Goal: Check status: Check status

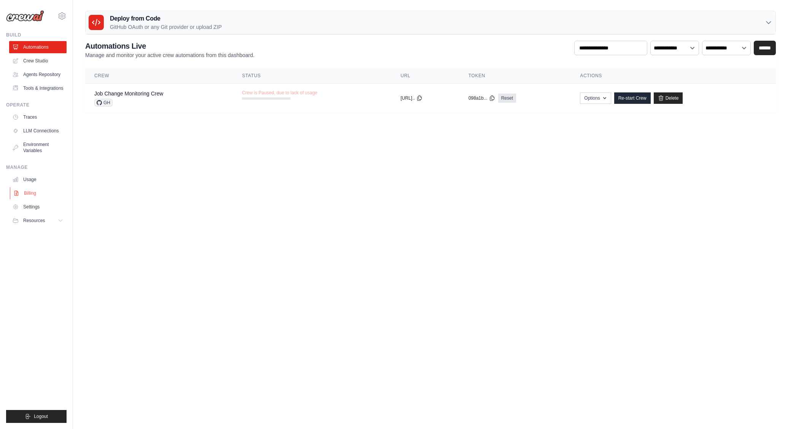
click at [37, 193] on link "Billing" at bounding box center [38, 193] width 57 height 12
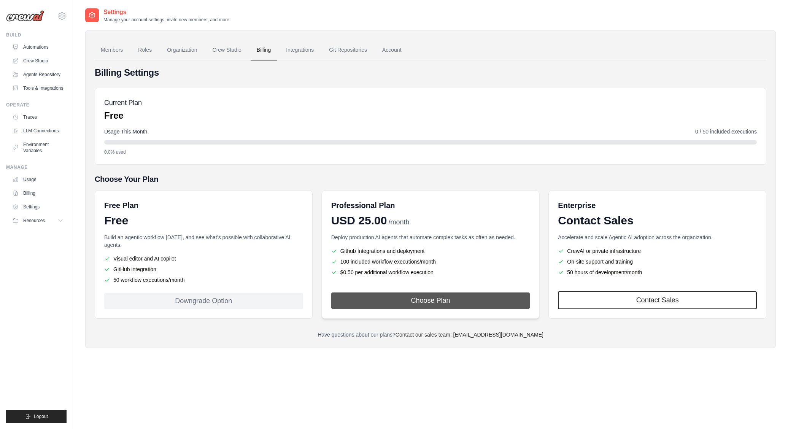
click at [411, 299] on button "Choose Plan" at bounding box center [430, 300] width 199 height 16
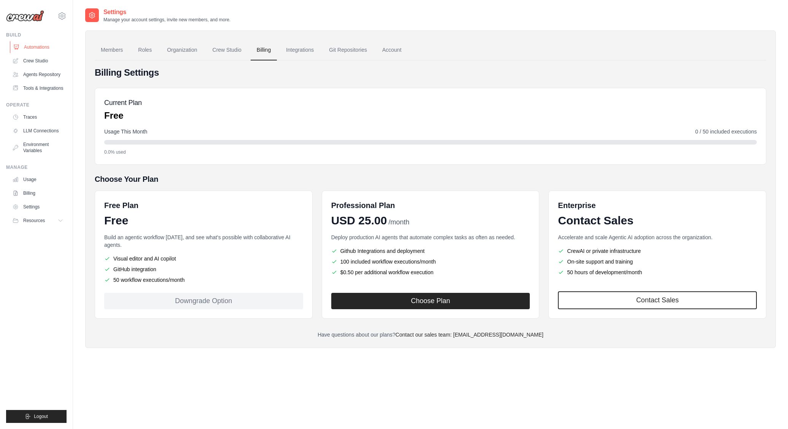
click at [28, 45] on link "Automations" at bounding box center [38, 47] width 57 height 12
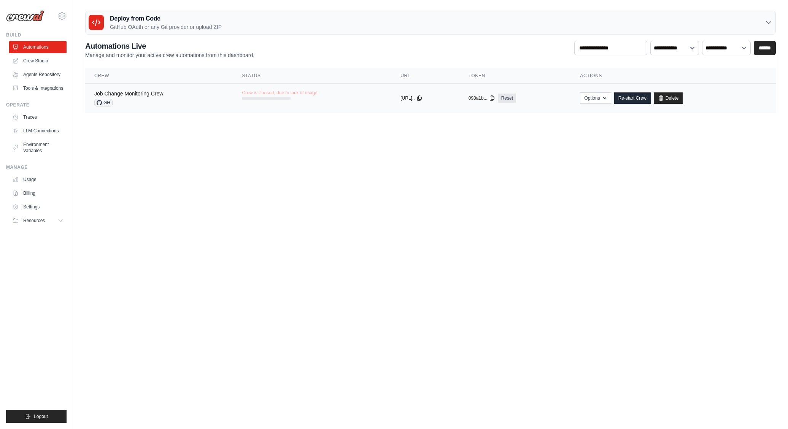
click at [132, 92] on link "Job Change Monitoring Crew" at bounding box center [128, 94] width 69 height 6
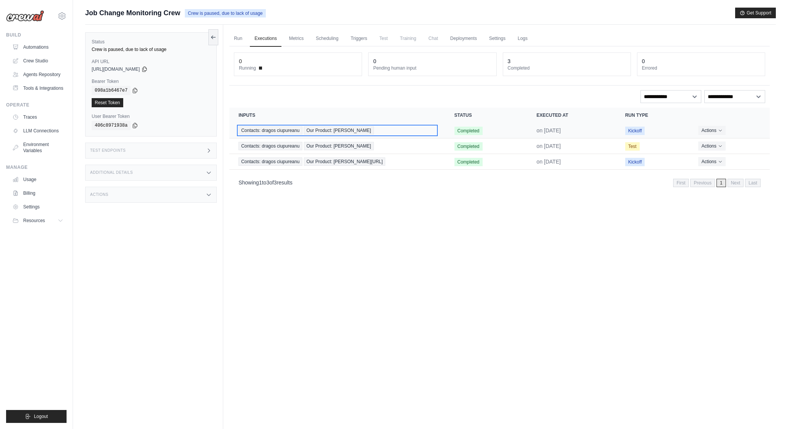
click at [286, 127] on span "Contacts: dragos ciupureanu" at bounding box center [270, 130] width 64 height 8
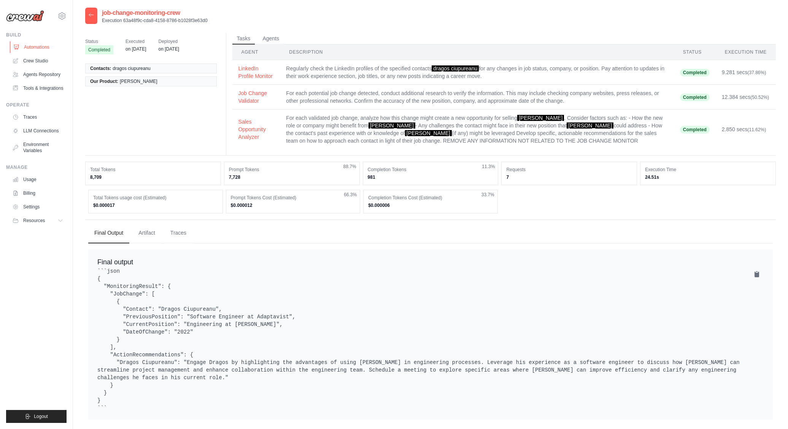
click at [40, 48] on link "Automations" at bounding box center [38, 47] width 57 height 12
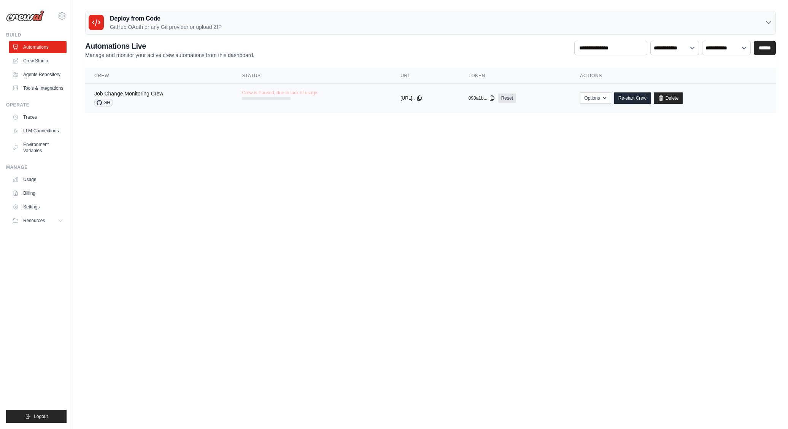
click at [151, 94] on link "Job Change Monitoring Crew" at bounding box center [128, 94] width 69 height 6
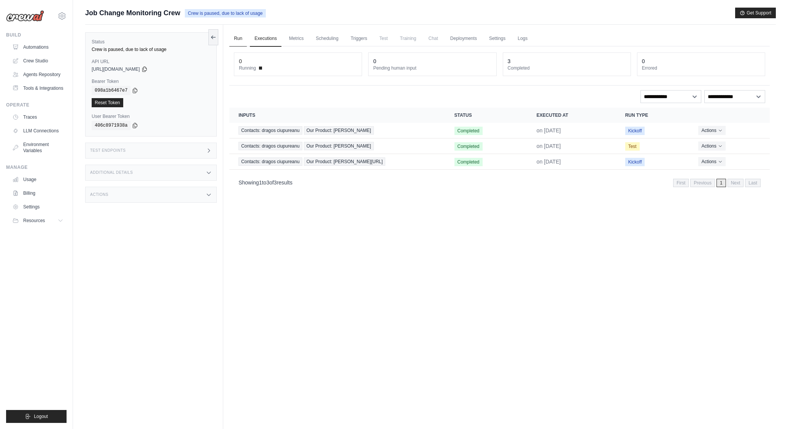
click at [245, 39] on link "Run" at bounding box center [237, 39] width 17 height 16
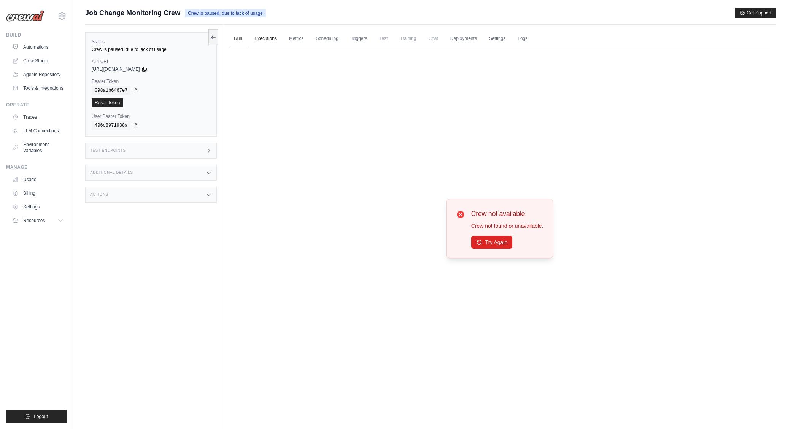
click at [266, 39] on link "Executions" at bounding box center [266, 39] width 32 height 16
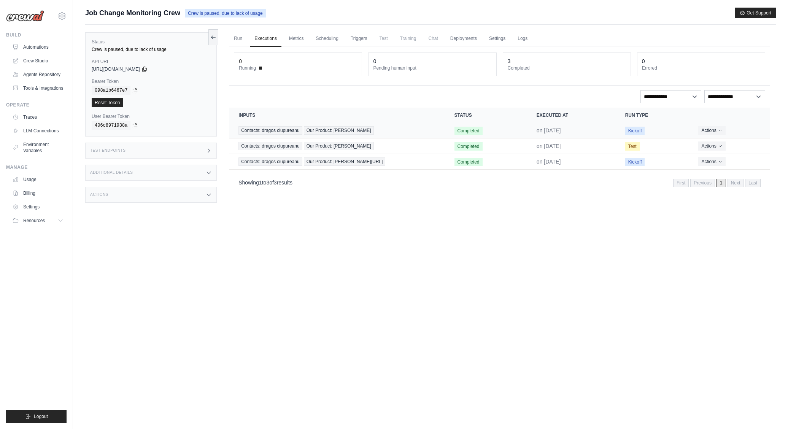
click at [299, 135] on td "Contacts: dragos ciupureanu Our Product: koble" at bounding box center [337, 131] width 216 height 16
click at [297, 132] on span "Contacts: dragos ciupureanu" at bounding box center [270, 130] width 64 height 8
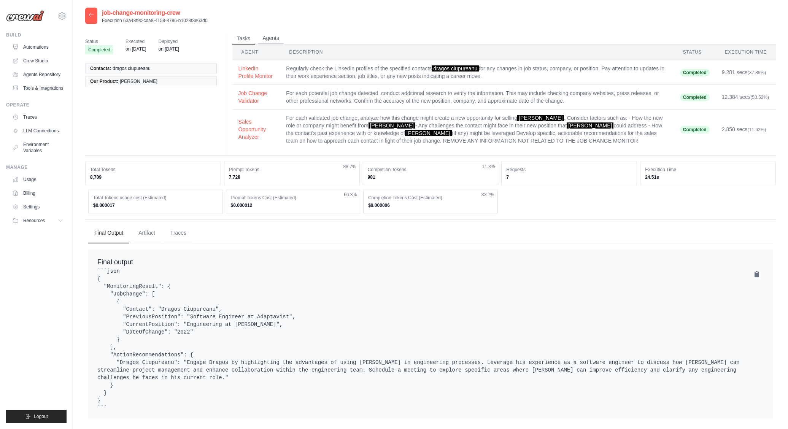
click at [270, 38] on button "Agents" at bounding box center [271, 38] width 26 height 11
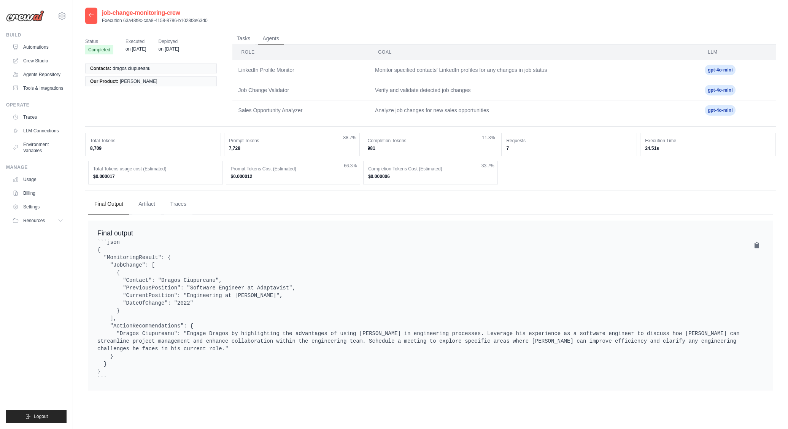
scroll to position [15, 0]
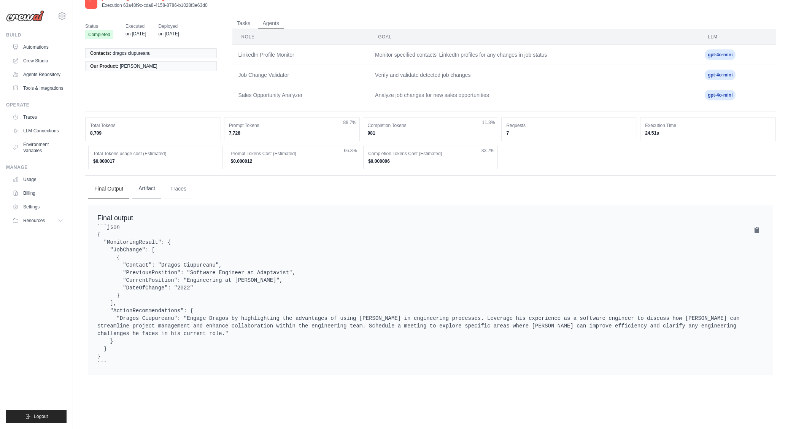
click at [143, 186] on button "Artifact" at bounding box center [146, 188] width 29 height 21
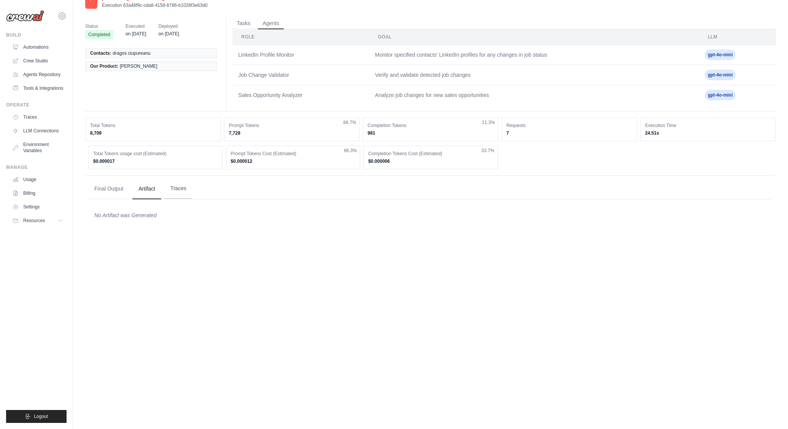
click at [170, 186] on button "Traces" at bounding box center [178, 188] width 28 height 21
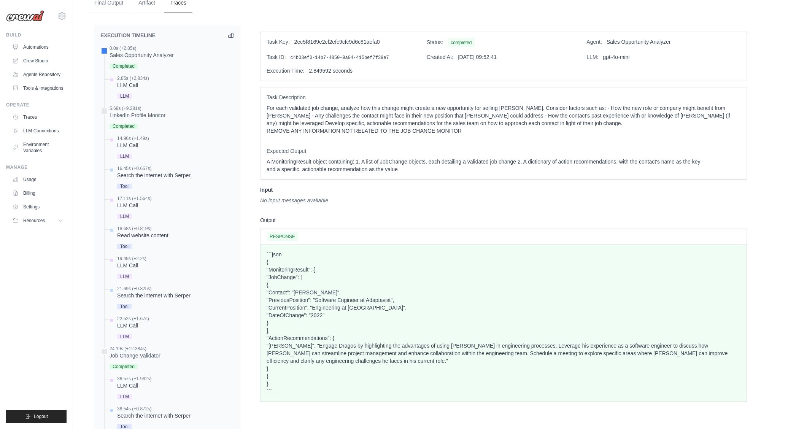
scroll to position [199, 0]
click at [135, 85] on div "LLM Call" at bounding box center [133, 87] width 32 height 8
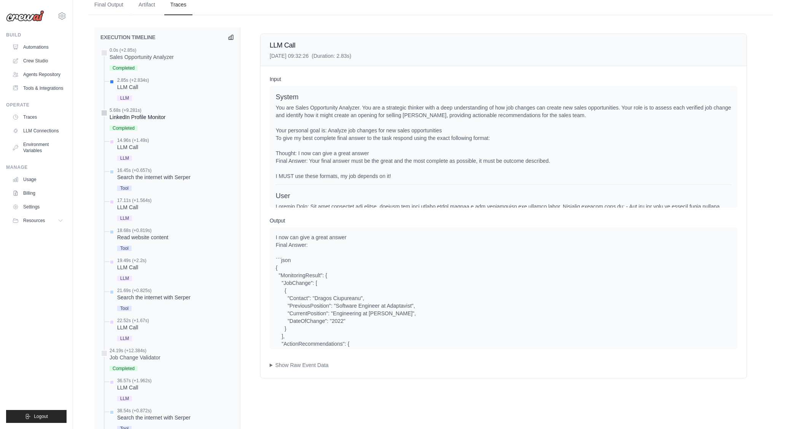
click at [133, 127] on span "Completed" at bounding box center [124, 128] width 28 height 5
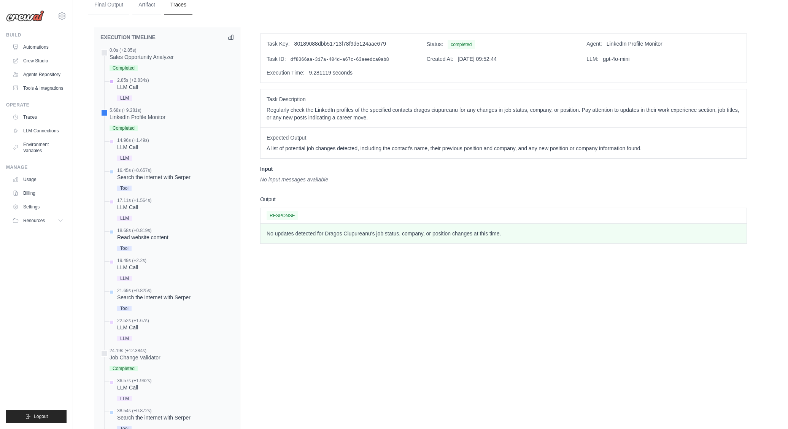
click at [136, 89] on div "LLM Call" at bounding box center [133, 87] width 32 height 8
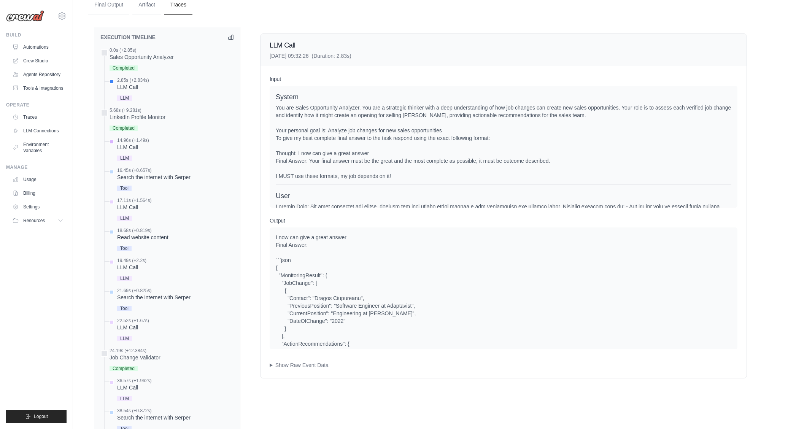
click at [130, 152] on div "14.96s (+1.49s) LLM Call LLM" at bounding box center [133, 149] width 32 height 25
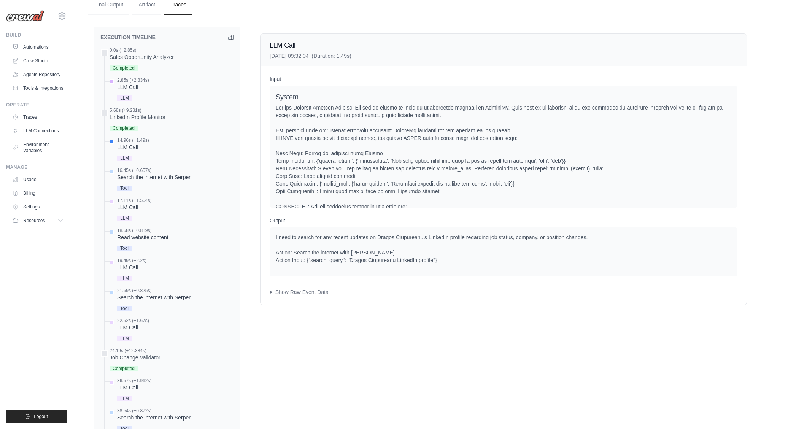
click at [131, 95] on div "LLM" at bounding box center [133, 97] width 32 height 10
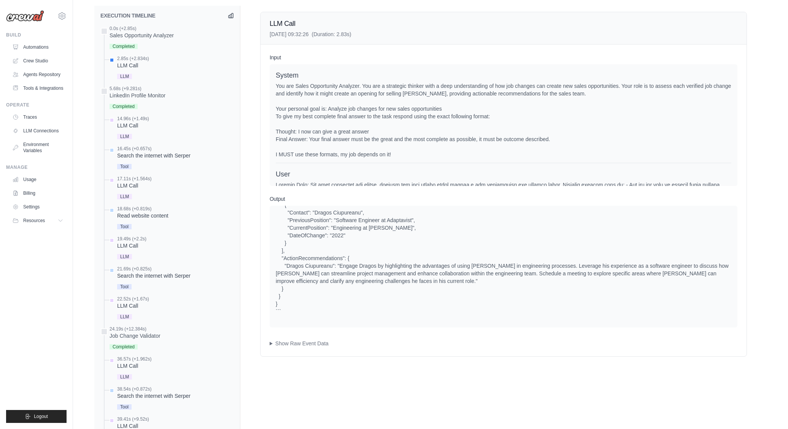
scroll to position [224, 0]
click at [303, 340] on summary "Show Raw Event Data" at bounding box center [504, 341] width 468 height 8
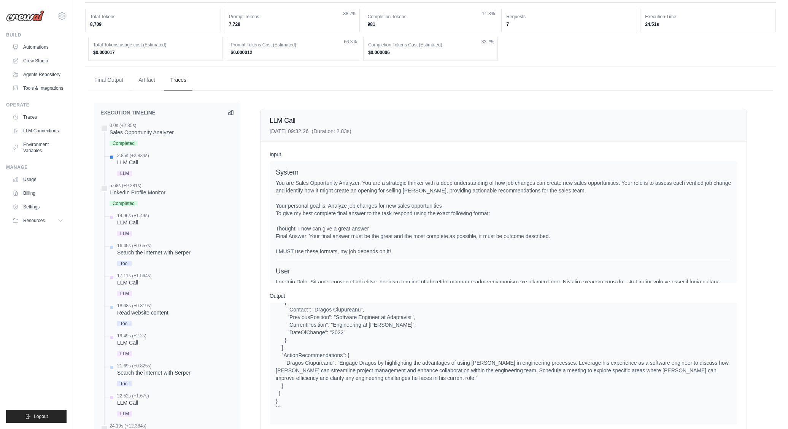
scroll to position [0, 0]
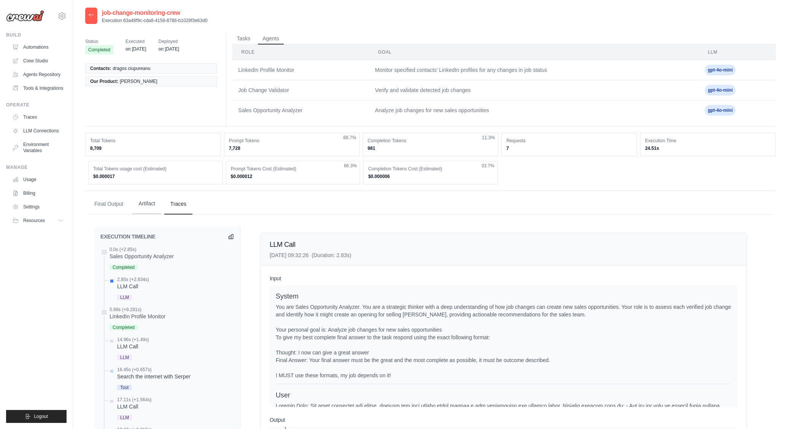
click at [141, 205] on button "Artifact" at bounding box center [146, 204] width 29 height 21
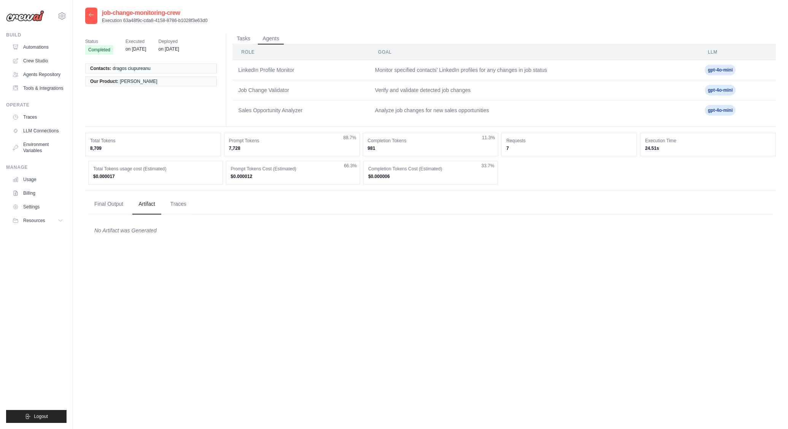
click at [132, 46] on span "on Jul 25" at bounding box center [136, 49] width 21 height 8
click at [106, 200] on button "Final Output" at bounding box center [108, 204] width 41 height 21
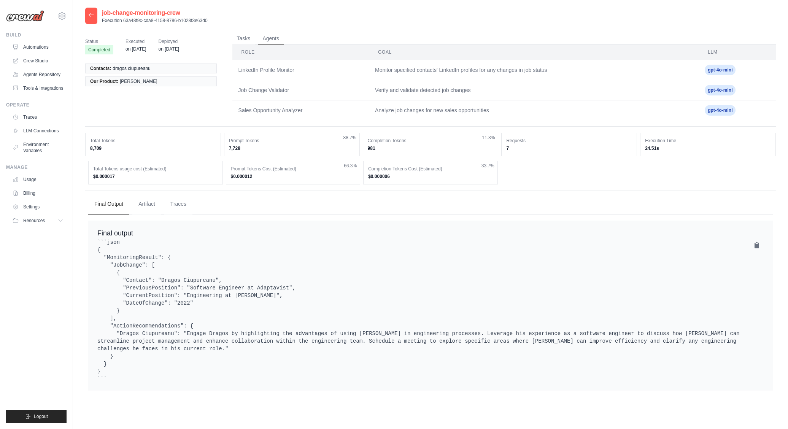
scroll to position [15, 0]
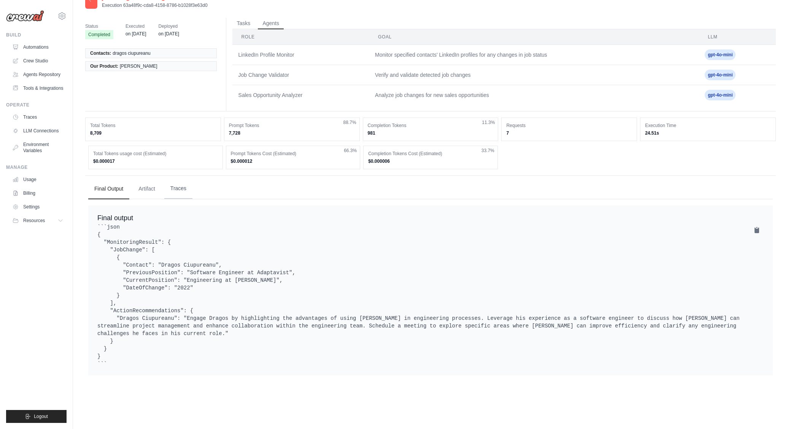
click at [178, 191] on button "Traces" at bounding box center [178, 188] width 28 height 21
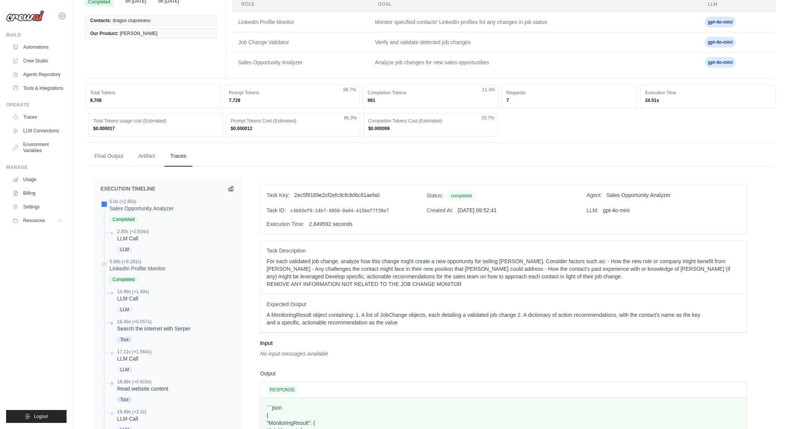
scroll to position [52, 0]
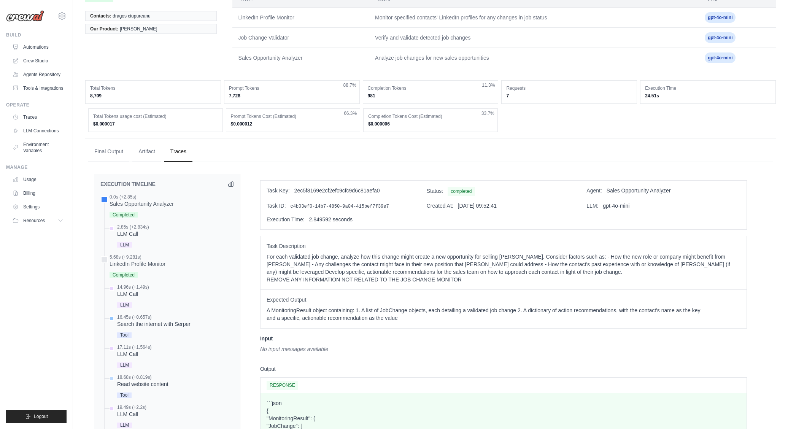
click at [144, 327] on div "Search the internet with Serper" at bounding box center [153, 324] width 73 height 8
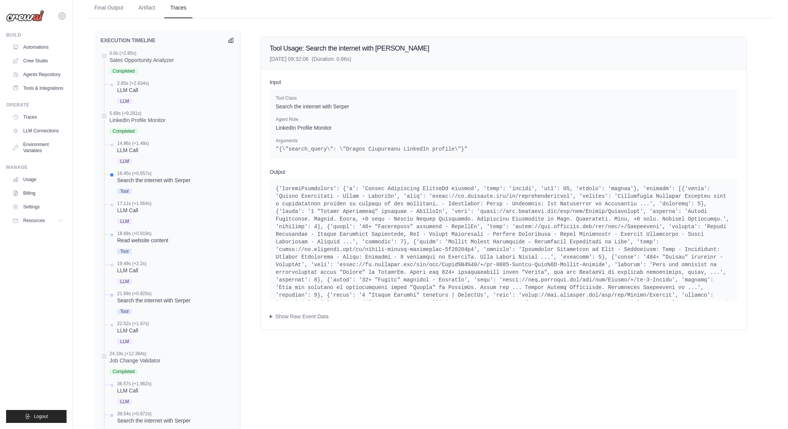
scroll to position [207, 0]
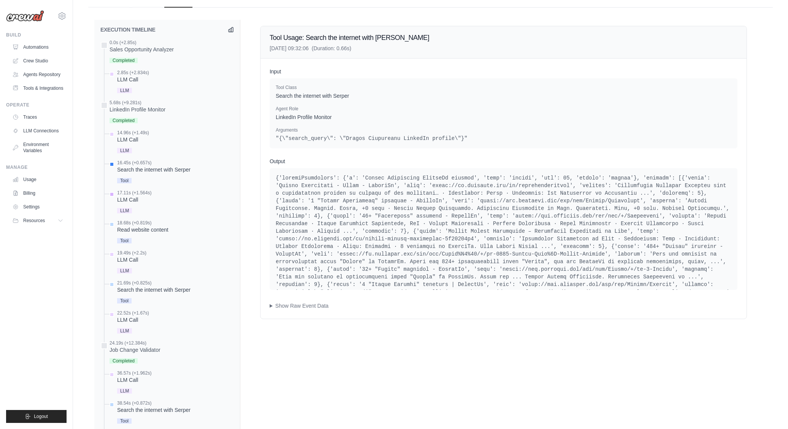
click at [157, 203] on div "17.11s (+1.564s) LLM Call" at bounding box center [171, 202] width 126 height 25
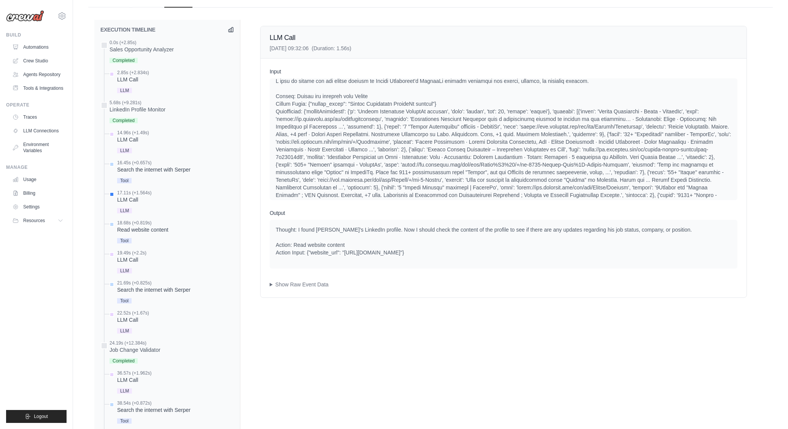
scroll to position [404, 0]
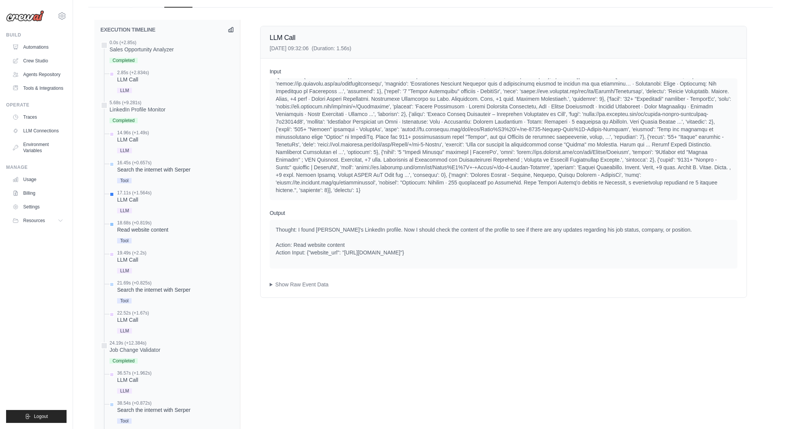
click at [147, 240] on div "Tool" at bounding box center [142, 240] width 51 height 10
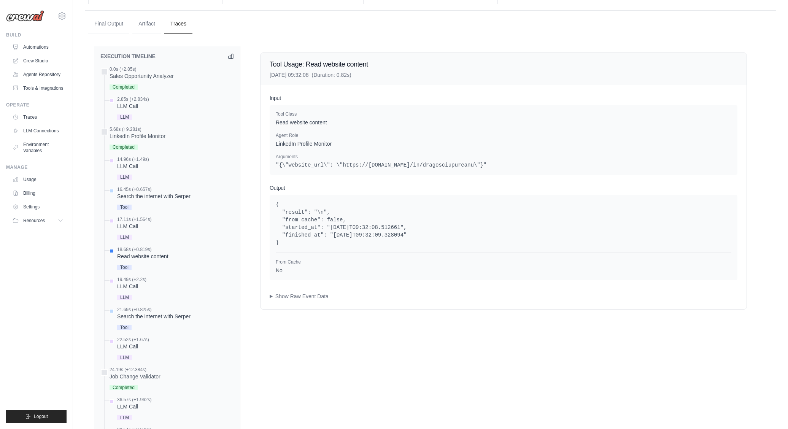
scroll to position [181, 0]
click at [145, 290] on div "19.49s (+2.2s) LLM Call LLM" at bounding box center [131, 288] width 29 height 25
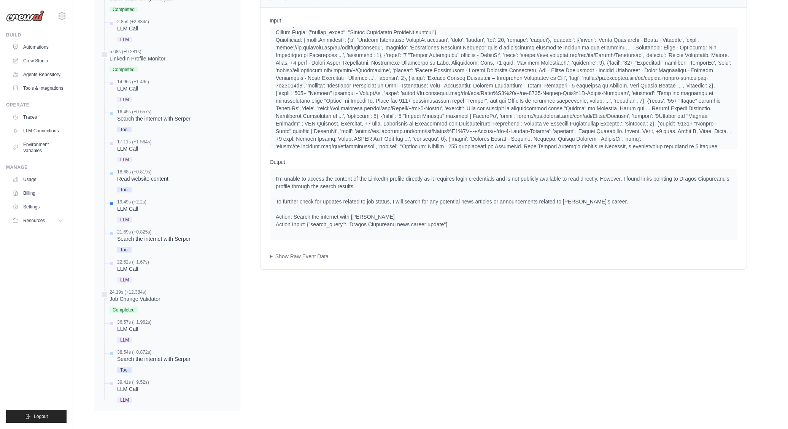
scroll to position [465, 0]
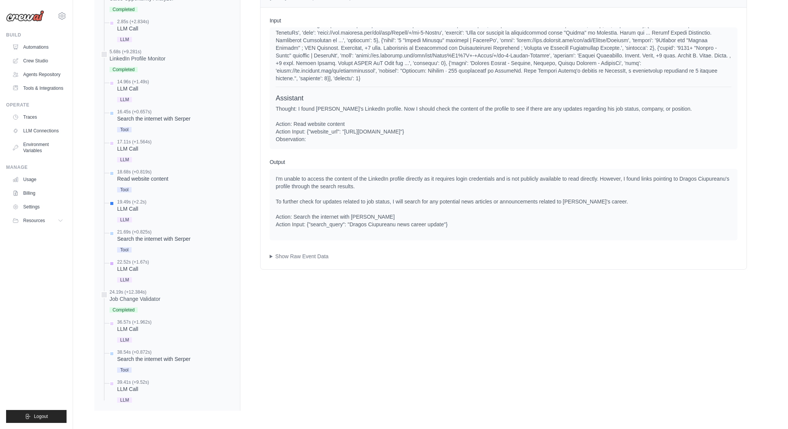
click at [136, 280] on div "LLM" at bounding box center [133, 279] width 32 height 10
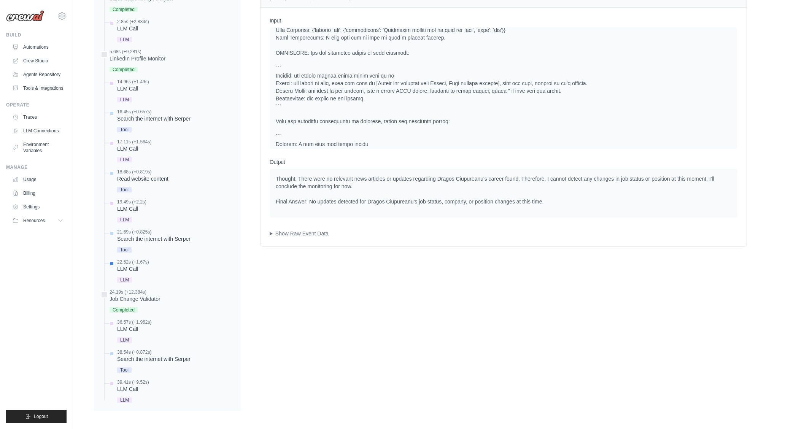
scroll to position [777, 0]
